Goal: Task Accomplishment & Management: Manage account settings

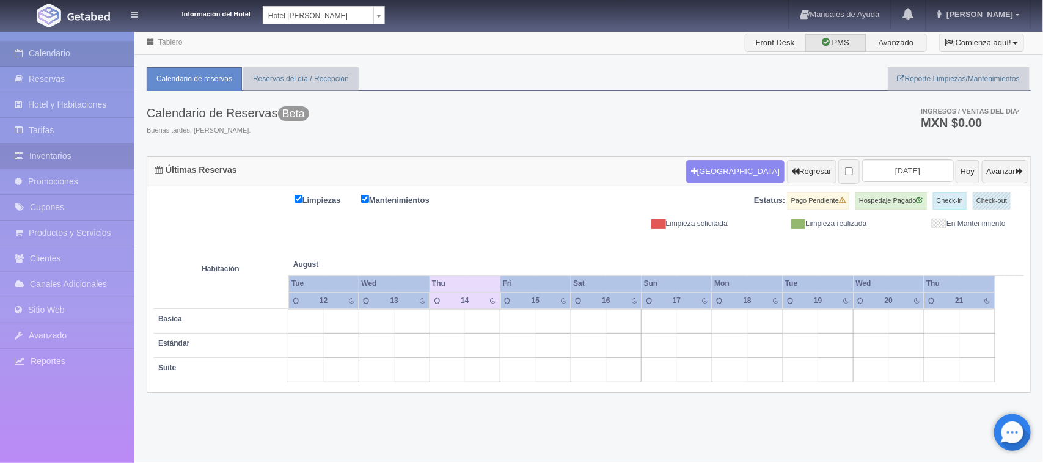
click at [37, 159] on link "Inventarios" at bounding box center [67, 156] width 134 height 25
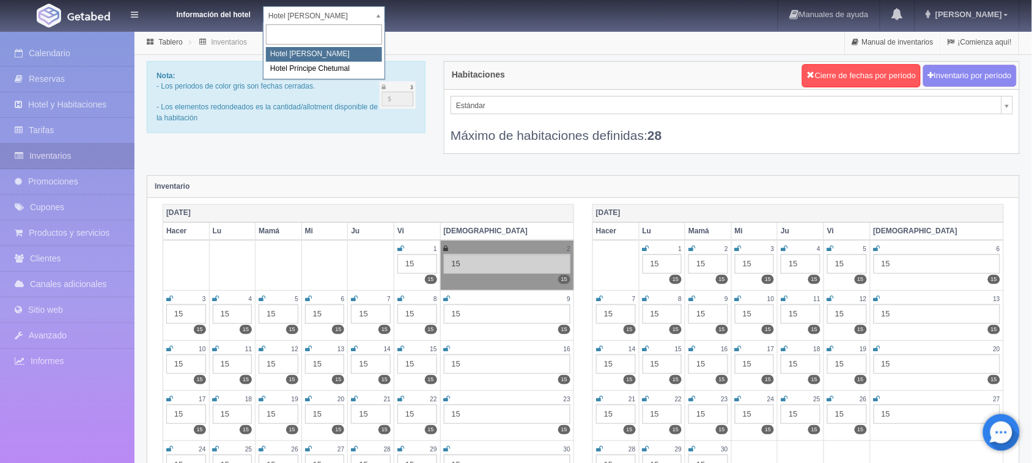
select select "567"
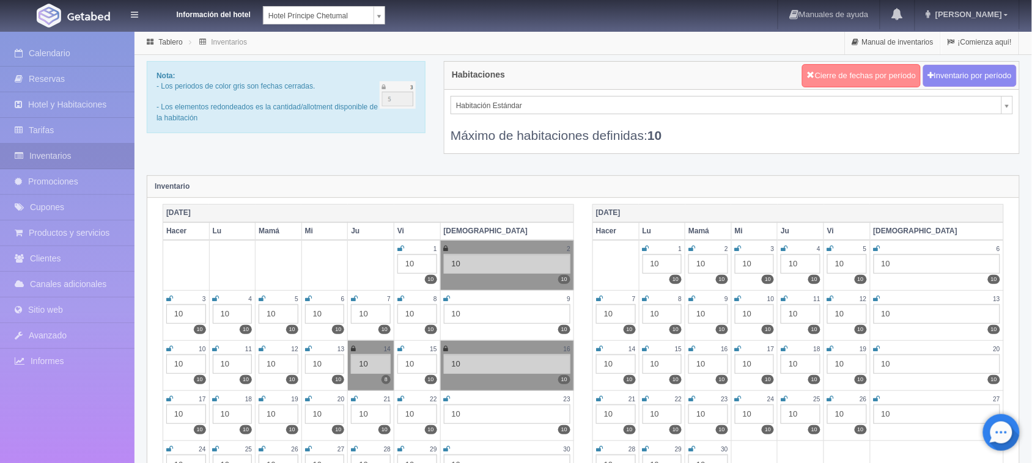
click at [859, 65] on button "Cierre de fechas por período" at bounding box center [861, 75] width 119 height 23
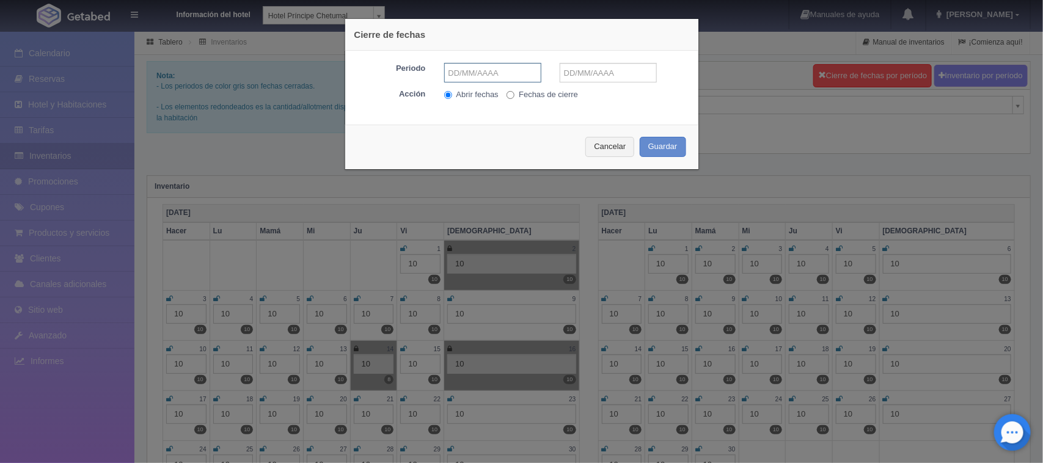
click at [499, 68] on input "text" at bounding box center [492, 73] width 97 height 20
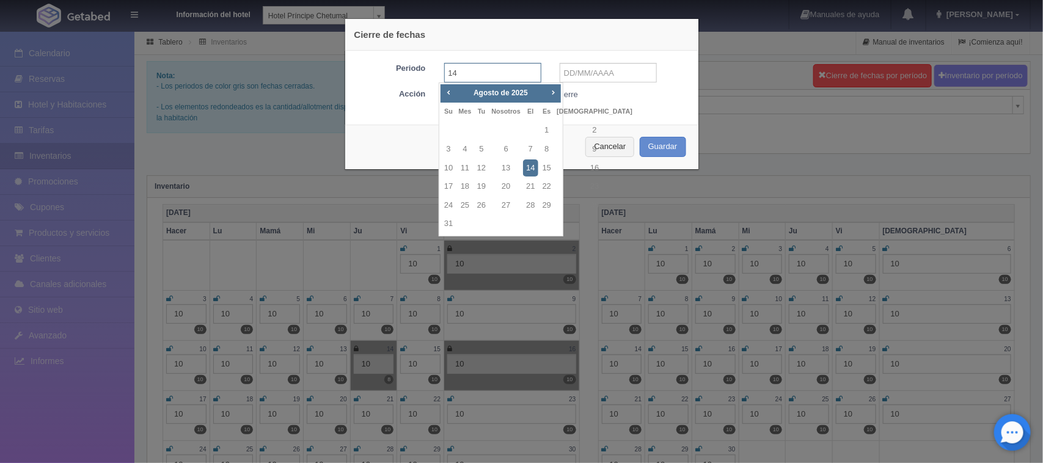
type input "14-08-2025"
click at [570, 72] on input "text" at bounding box center [608, 73] width 97 height 20
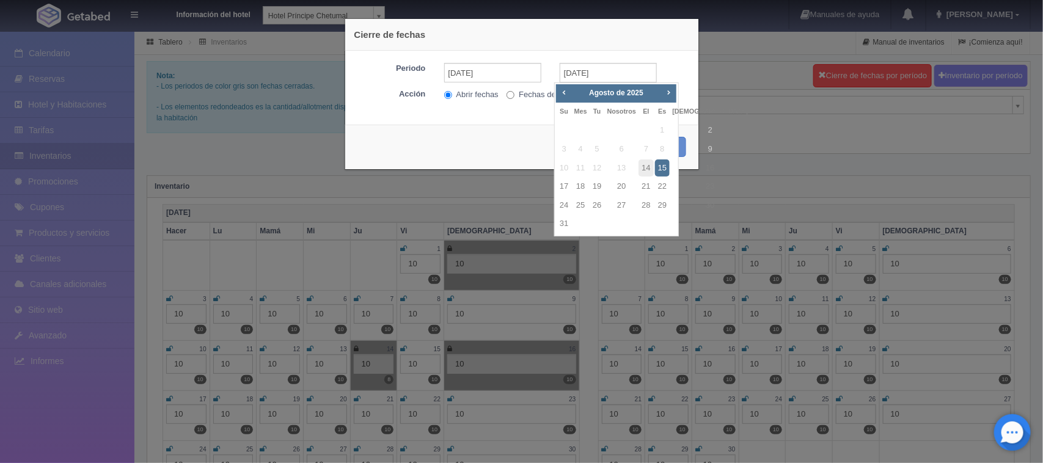
click at [660, 169] on font "15" at bounding box center [662, 167] width 9 height 9
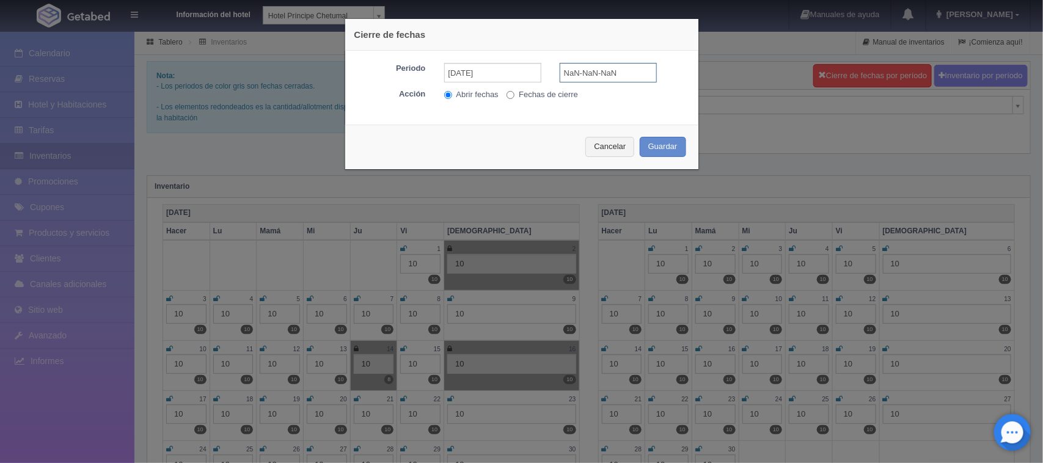
click at [616, 73] on input "NaN-NaN-NaN" at bounding box center [608, 73] width 97 height 20
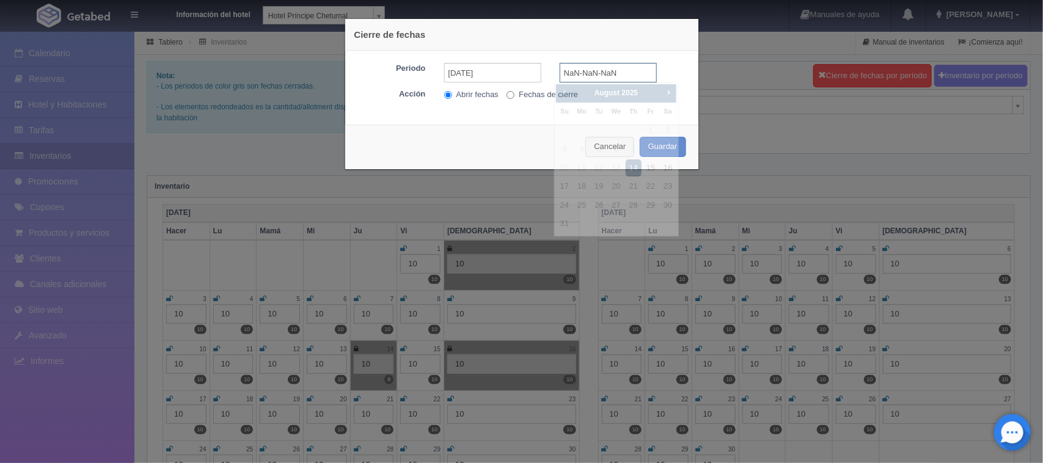
click at [616, 73] on input "NaN-NaN-NaN" at bounding box center [608, 73] width 97 height 20
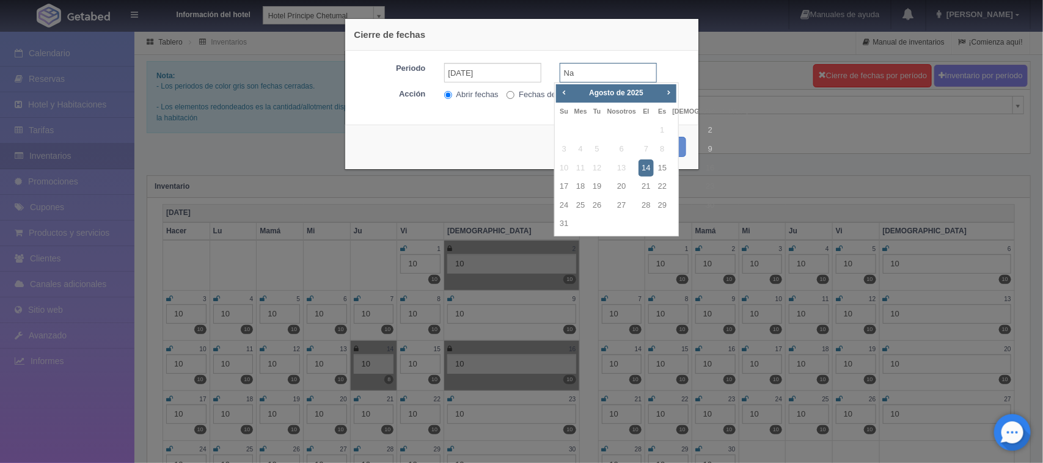
type input "N"
click at [617, 72] on input "15-08-2025" at bounding box center [608, 73] width 97 height 20
type input "15-08-2025"
click at [507, 95] on input "Fechas de cierre" at bounding box center [511, 95] width 8 height 8
radio input "true"
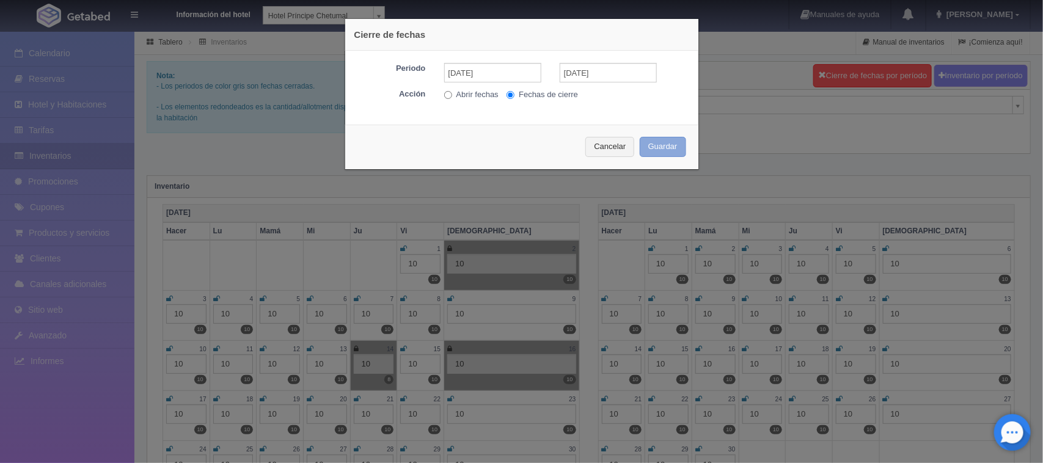
click at [658, 150] on font "Guardar" at bounding box center [662, 146] width 29 height 9
